Goal: Find specific page/section: Find specific page/section

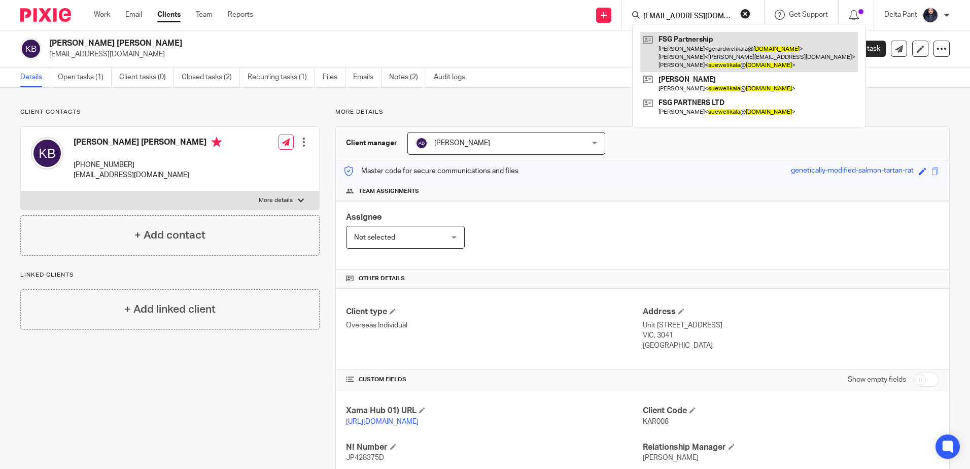
type input "[EMAIL_ADDRESS][DOMAIN_NAME]"
click at [689, 52] on link at bounding box center [749, 52] width 218 height 40
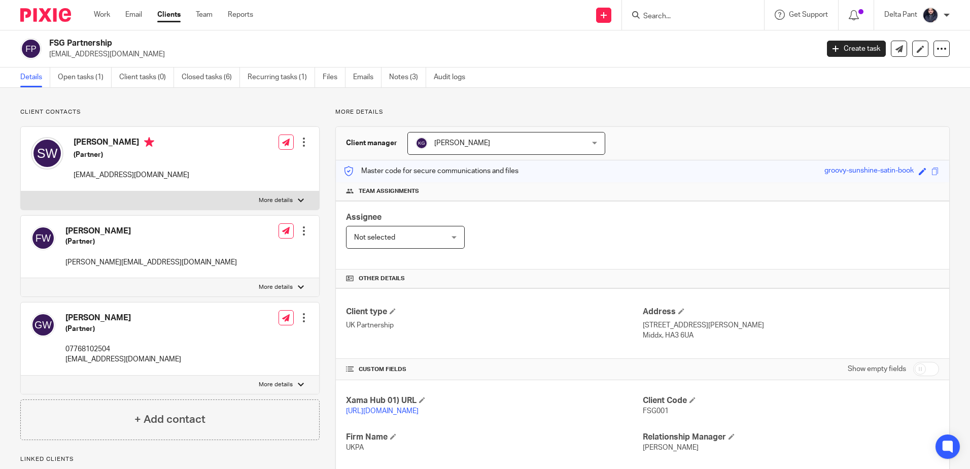
click at [698, 16] on input "Search" at bounding box center [687, 16] width 91 height 9
drag, startPoint x: 126, startPoint y: 54, endPoint x: 49, endPoint y: 54, distance: 77.6
click at [49, 54] on div "FSG Partnership suewelikala@gmail.com" at bounding box center [416, 48] width 792 height 21
copy p "[EMAIL_ADDRESS][DOMAIN_NAME]"
click at [690, 14] on input "Search" at bounding box center [687, 16] width 91 height 9
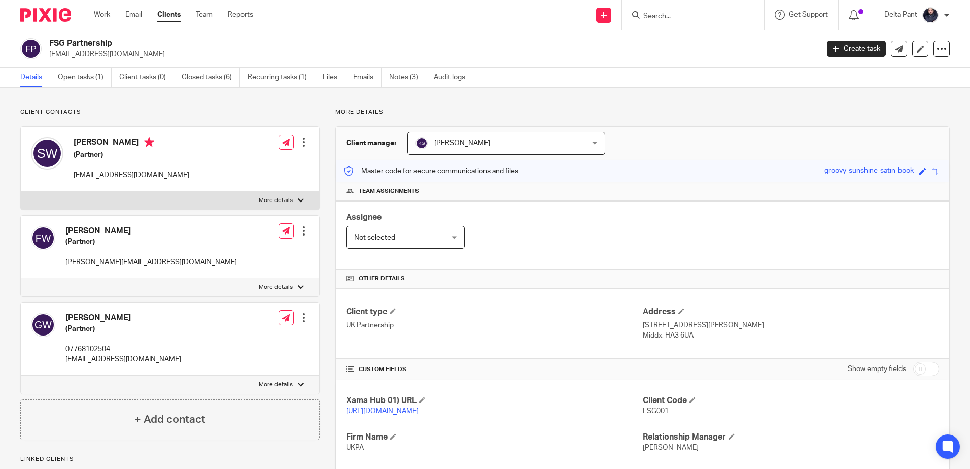
paste input "[EMAIL_ADDRESS][DOMAIN_NAME]"
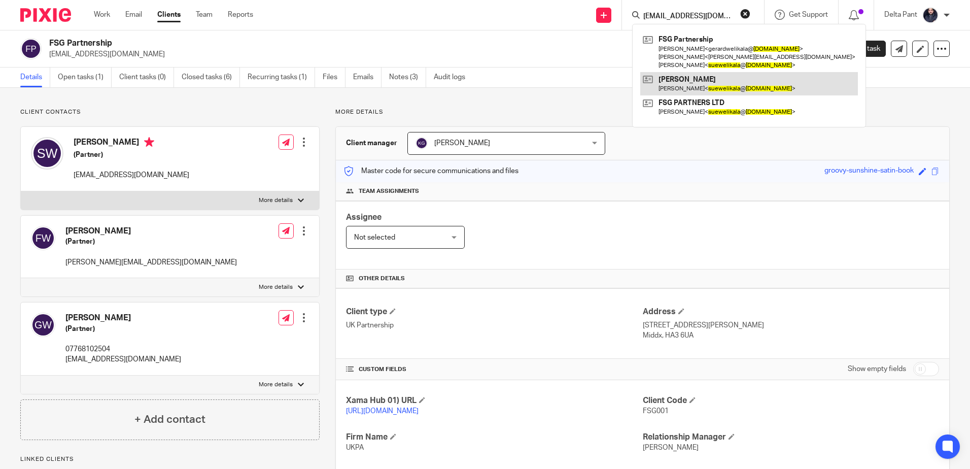
type input "[EMAIL_ADDRESS][DOMAIN_NAME]"
click at [692, 83] on link at bounding box center [749, 83] width 218 height 23
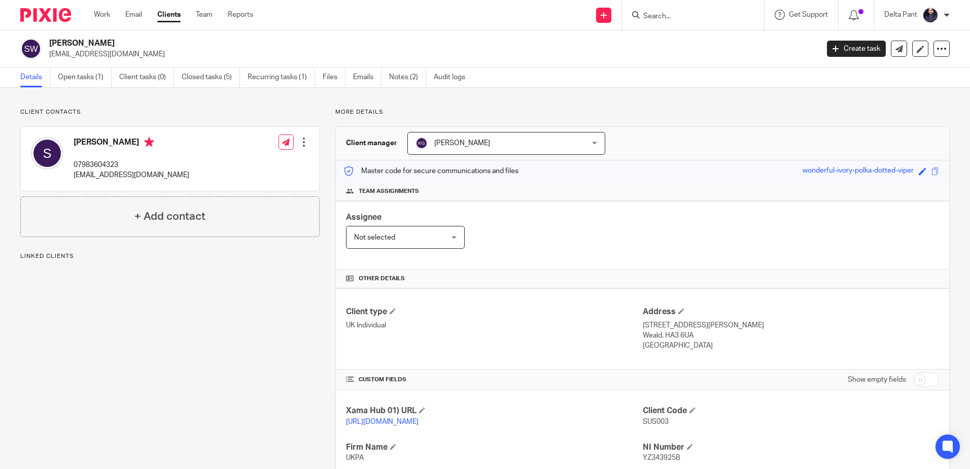
click at [657, 11] on form at bounding box center [696, 15] width 108 height 13
click at [656, 15] on input "Search" at bounding box center [687, 16] width 91 height 9
click at [657, 15] on input "Search" at bounding box center [687, 16] width 91 height 9
click at [660, 14] on input "Search" at bounding box center [687, 16] width 91 height 9
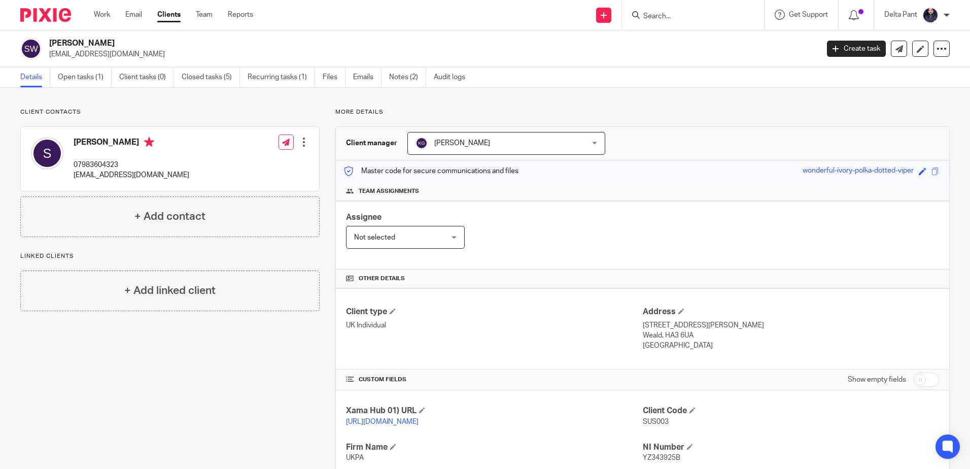
paste input "[EMAIL_ADDRESS][DOMAIN_NAME]"
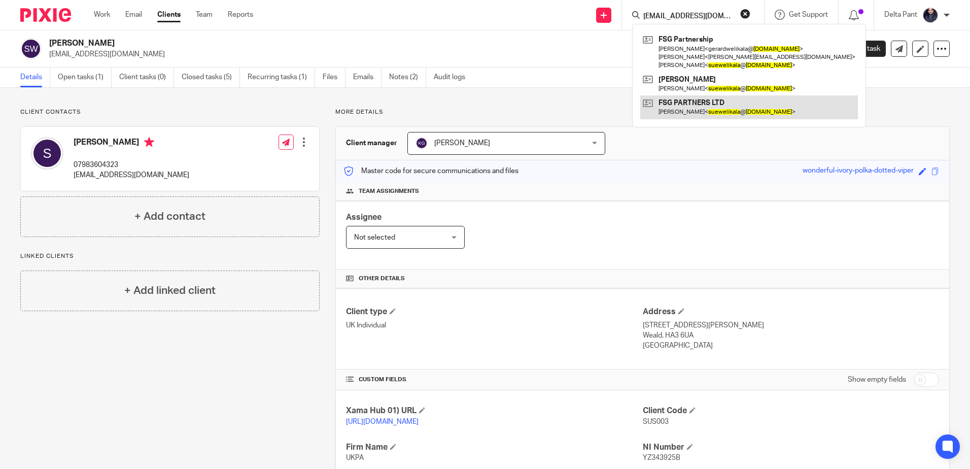
type input "[EMAIL_ADDRESS][DOMAIN_NAME]"
click at [672, 105] on link at bounding box center [749, 106] width 218 height 23
